Goal: Task Accomplishment & Management: Manage account settings

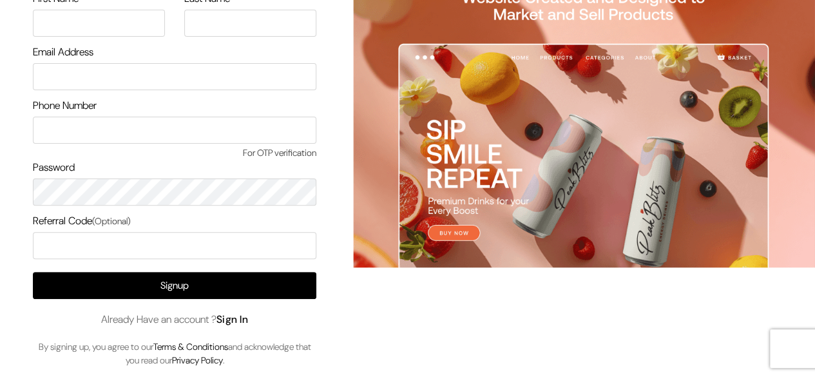
click at [234, 321] on link "Sign In" at bounding box center [232, 319] width 32 height 14
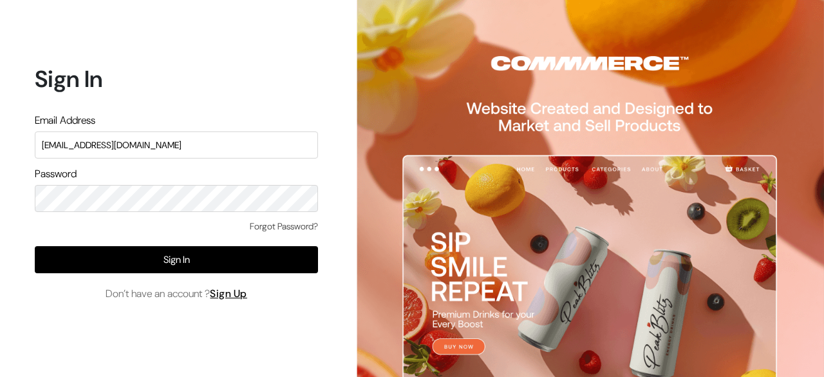
type input "demo@outdocart.in"
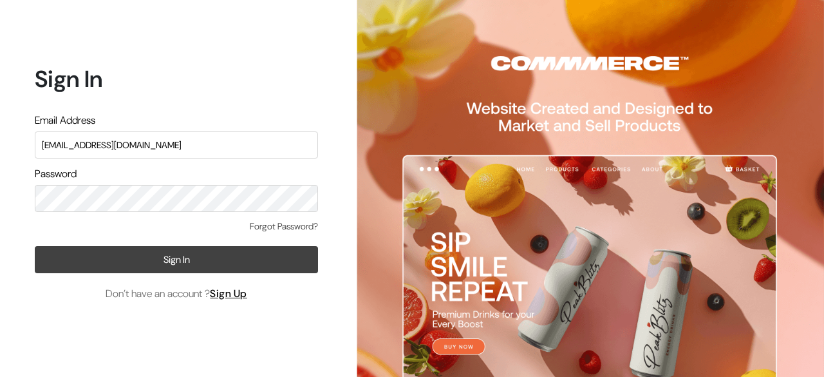
click at [196, 261] on button "Sign In" at bounding box center [176, 259] width 283 height 27
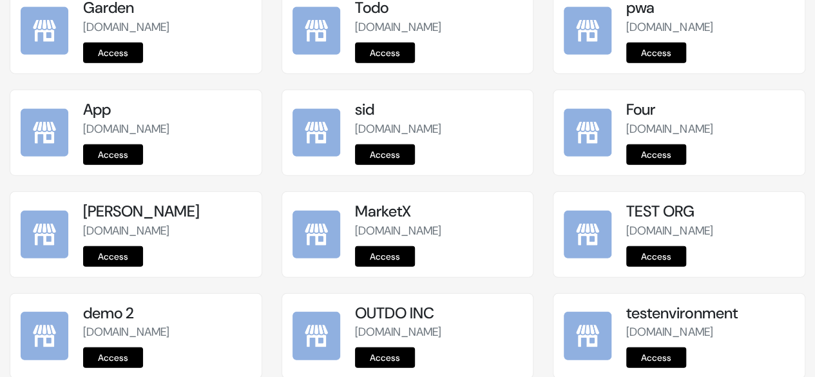
scroll to position [1736, 0]
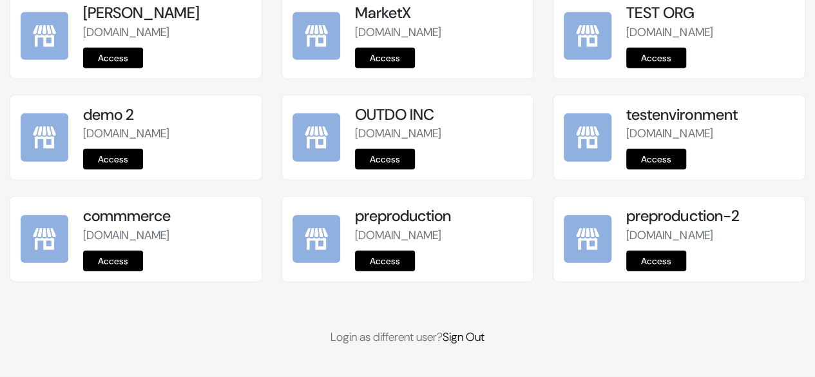
click at [392, 265] on link "Access" at bounding box center [385, 260] width 60 height 21
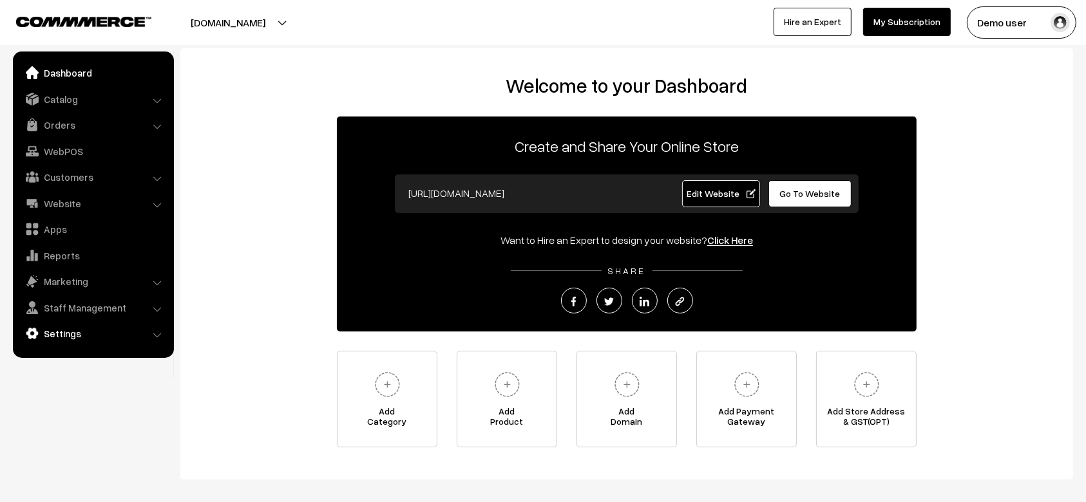
click at [48, 331] on link "Settings" at bounding box center [92, 333] width 153 height 23
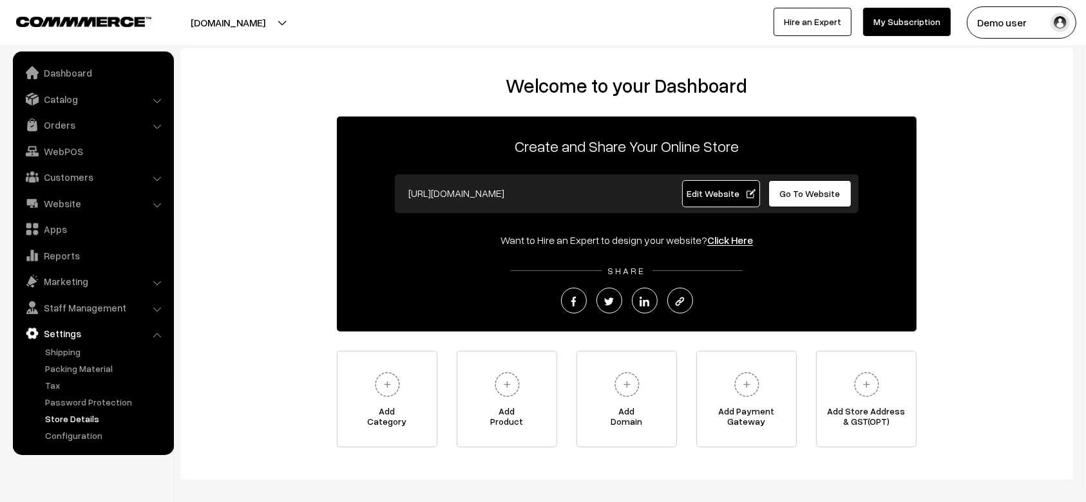
click at [82, 421] on link "Store Details" at bounding box center [106, 419] width 128 height 14
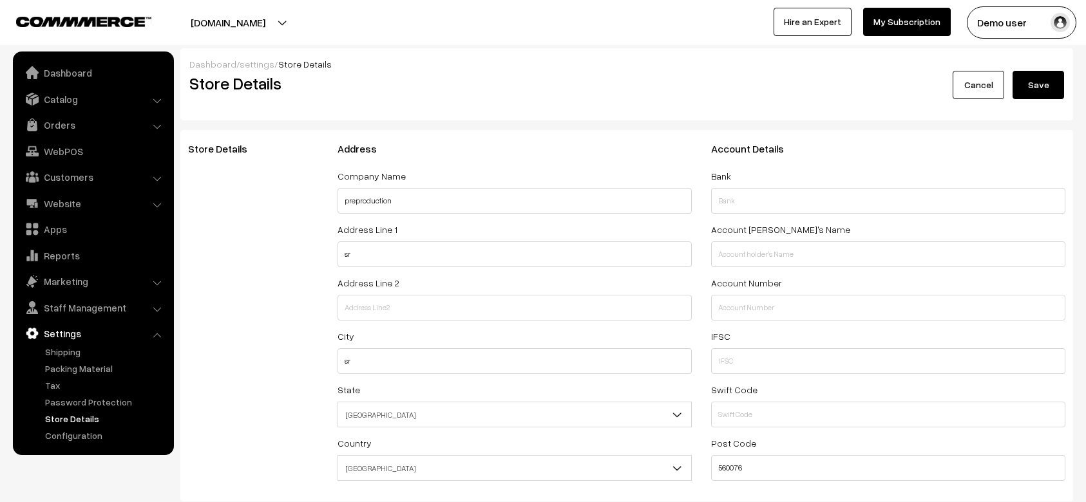
select select "99"
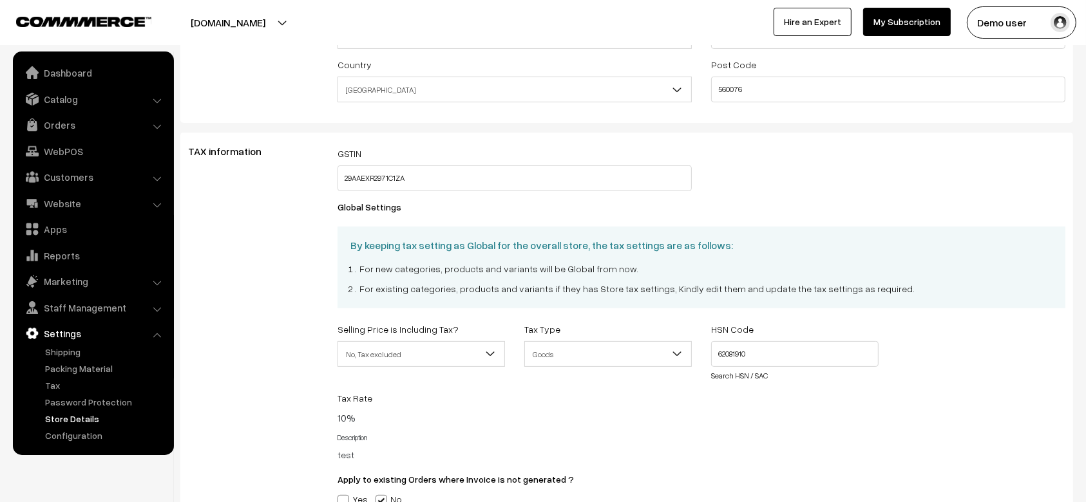
scroll to position [373, 0]
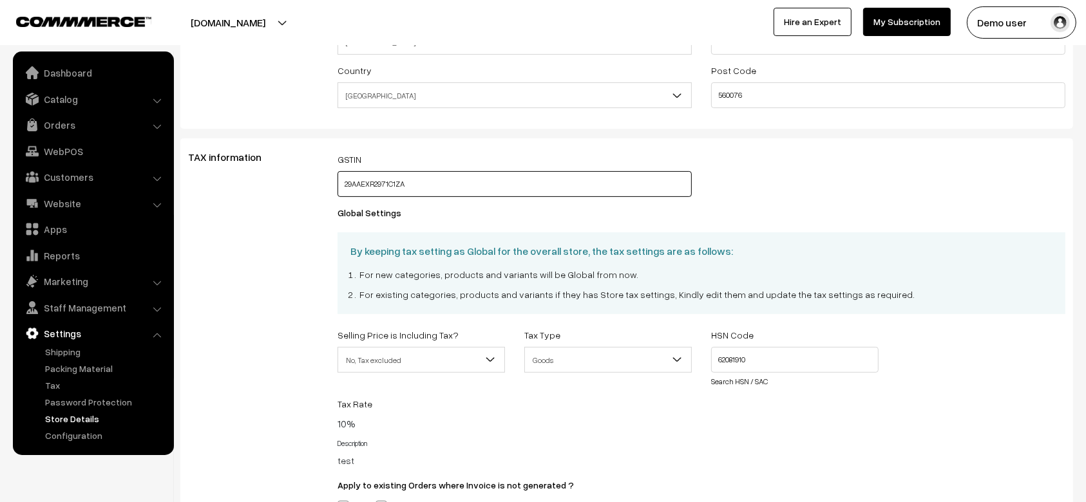
click at [431, 184] on input "29AAEXR2971C1ZA" at bounding box center [514, 184] width 354 height 26
